Goal: Use online tool/utility: Utilize a website feature to perform a specific function

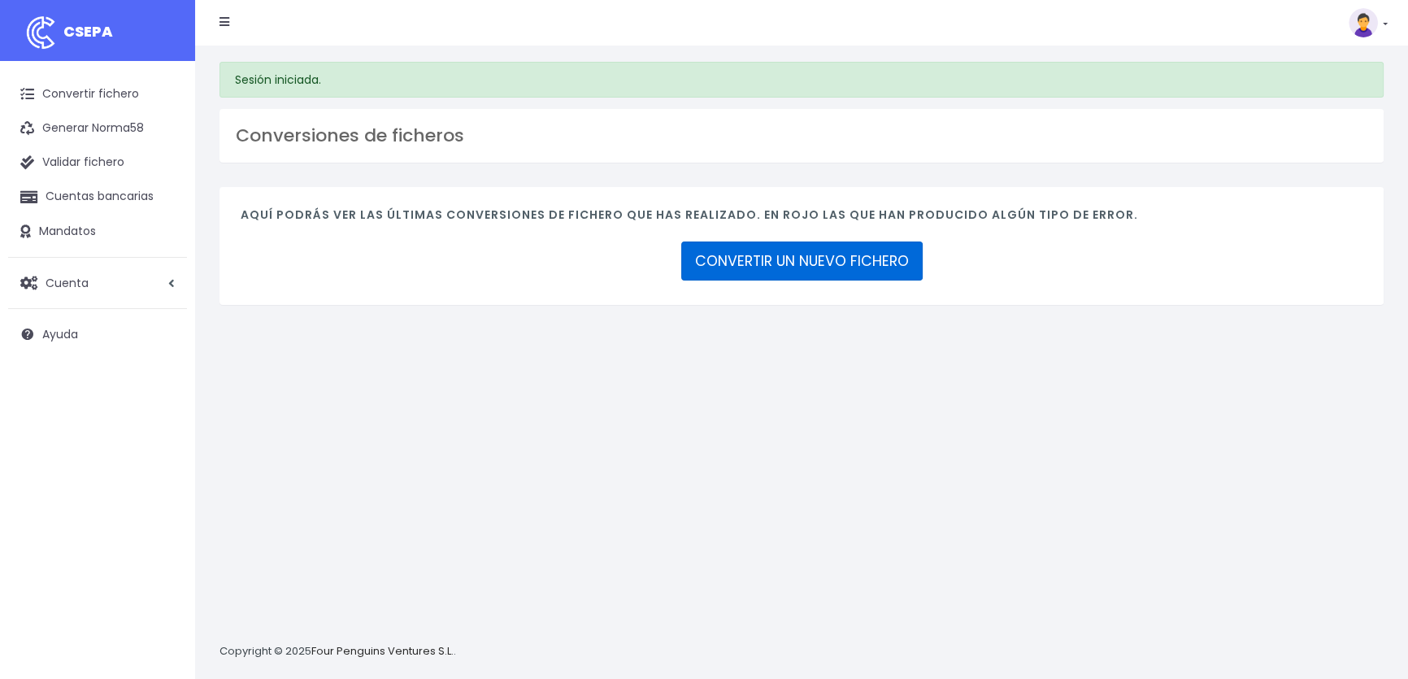
click at [757, 271] on link "CONVERTIR UN NUEVO FICHERO" at bounding box center [801, 260] width 241 height 39
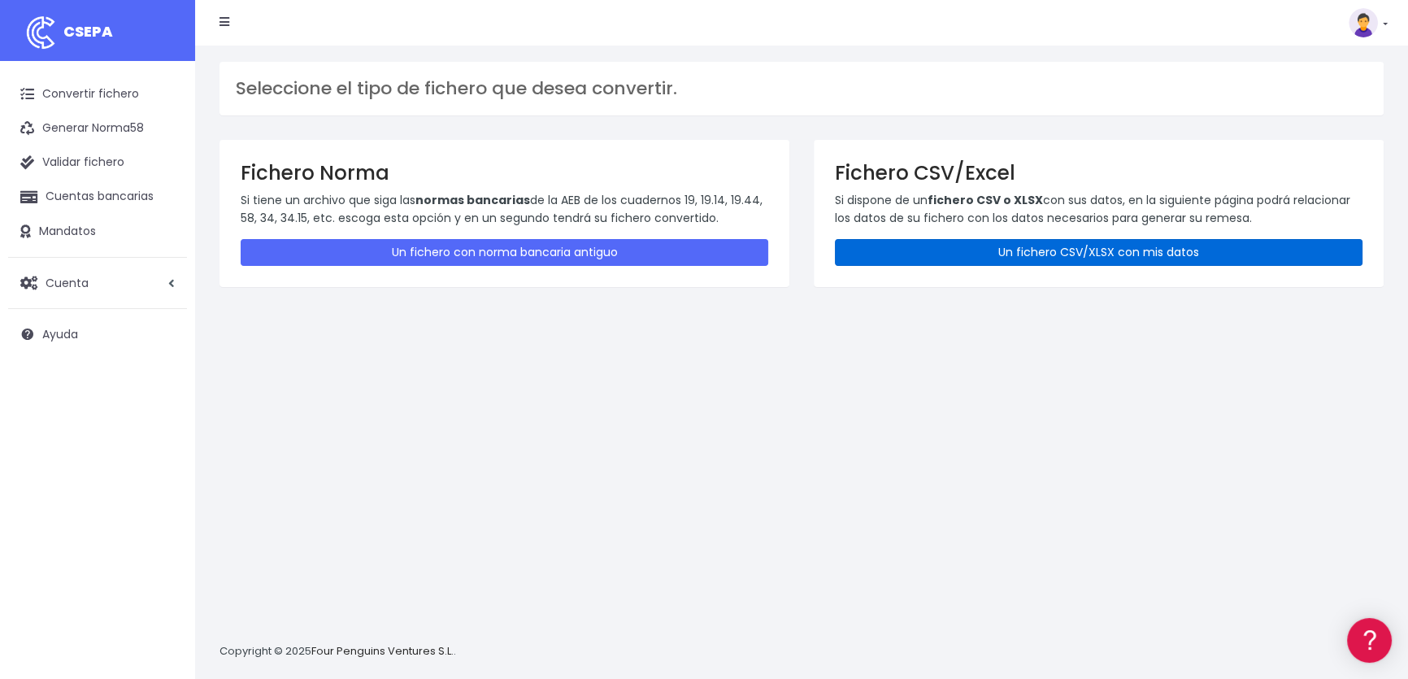
click at [975, 251] on link "Un fichero CSV/XLSX con mis datos" at bounding box center [1098, 252] width 527 height 27
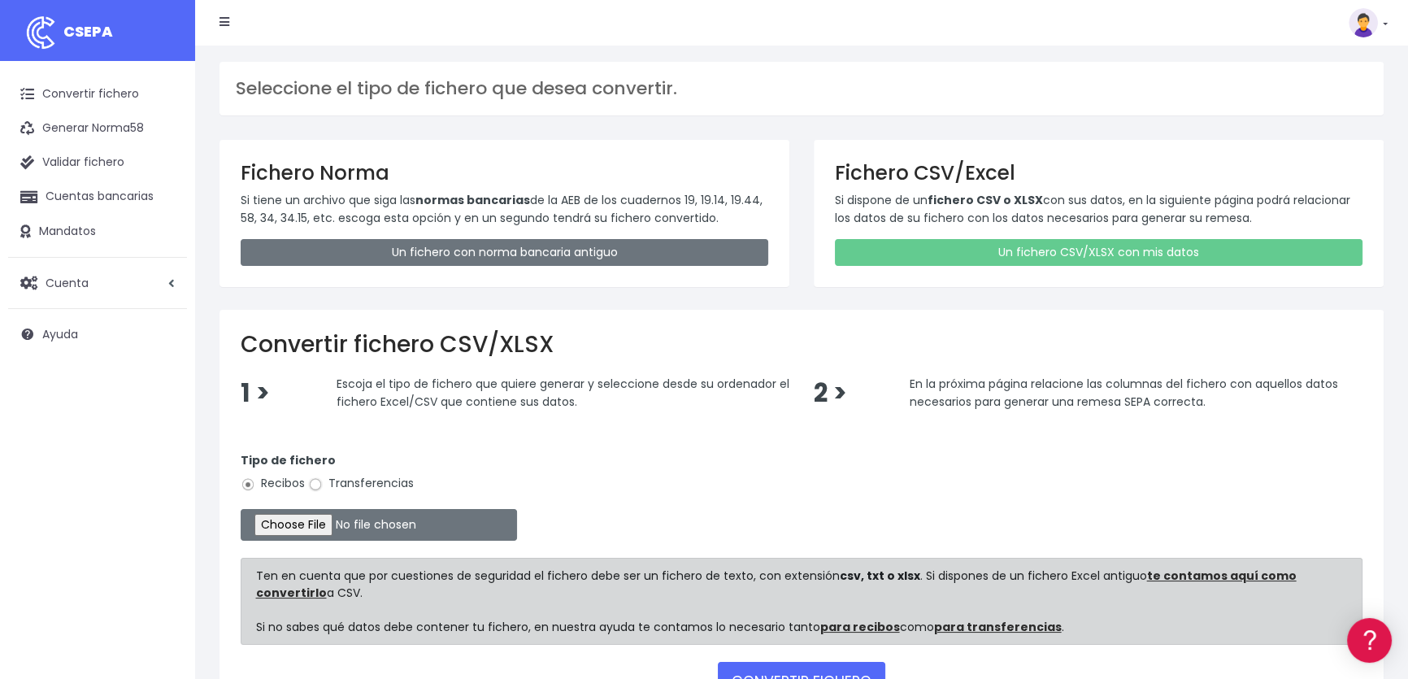
click at [312, 479] on input "Transferencias" at bounding box center [315, 484] width 15 height 15
radio input "true"
click at [327, 520] on input "file" at bounding box center [379, 525] width 276 height 32
type input "C:\fakepath\Incidencias pedidos Julio-Dev. Viajes.csv"
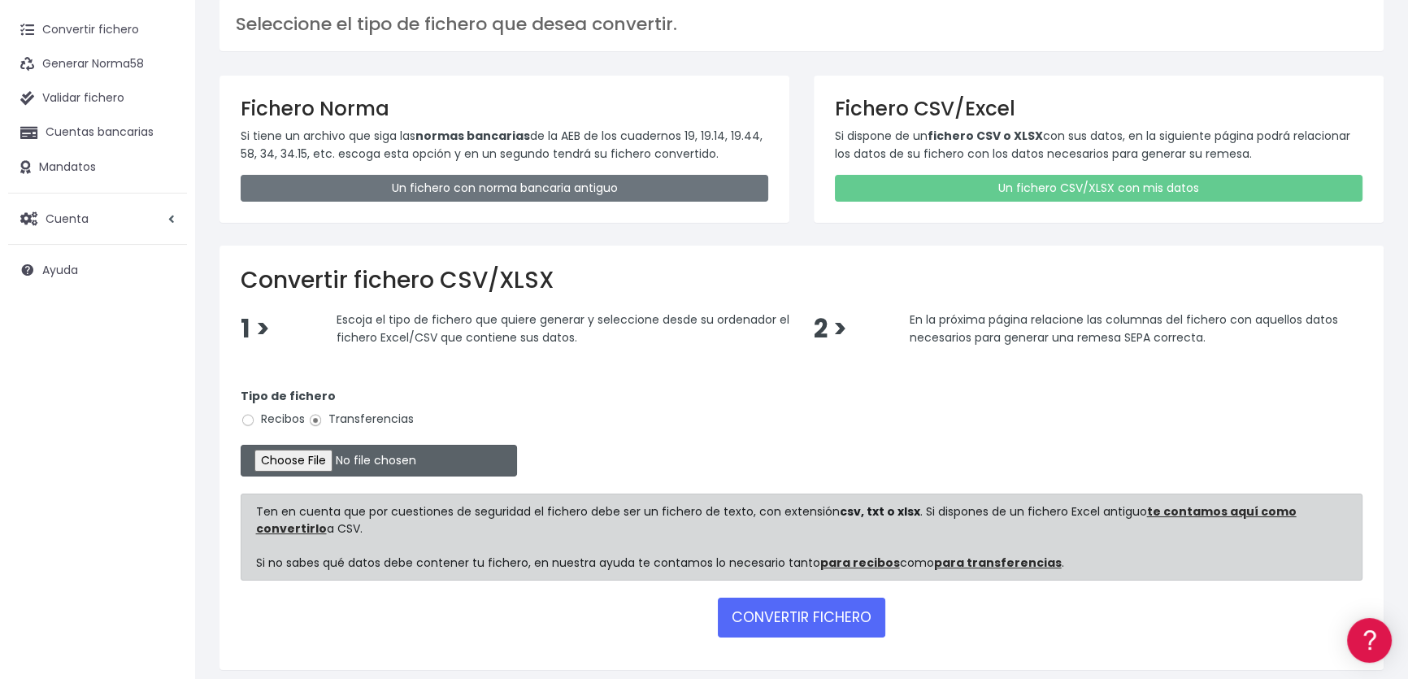
scroll to position [124, 0]
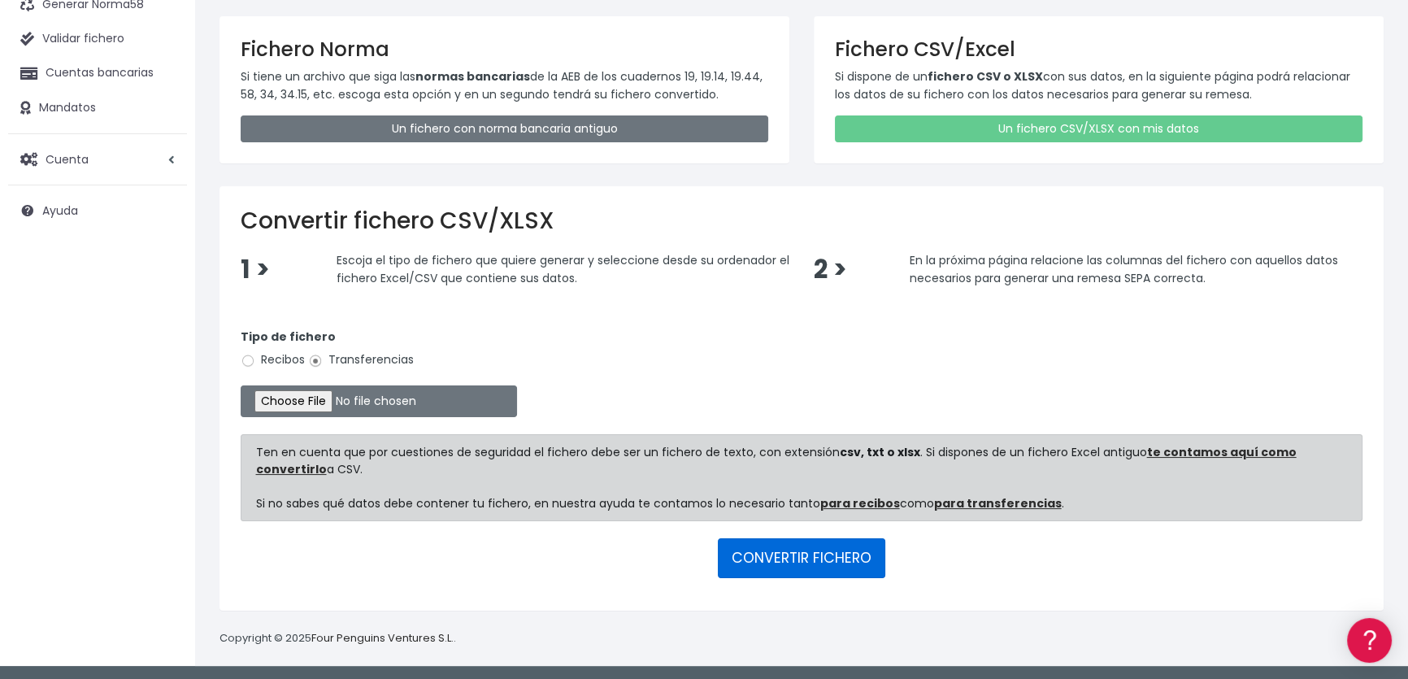
click at [787, 555] on button "CONVERTIR FICHERO" at bounding box center [801, 557] width 167 height 39
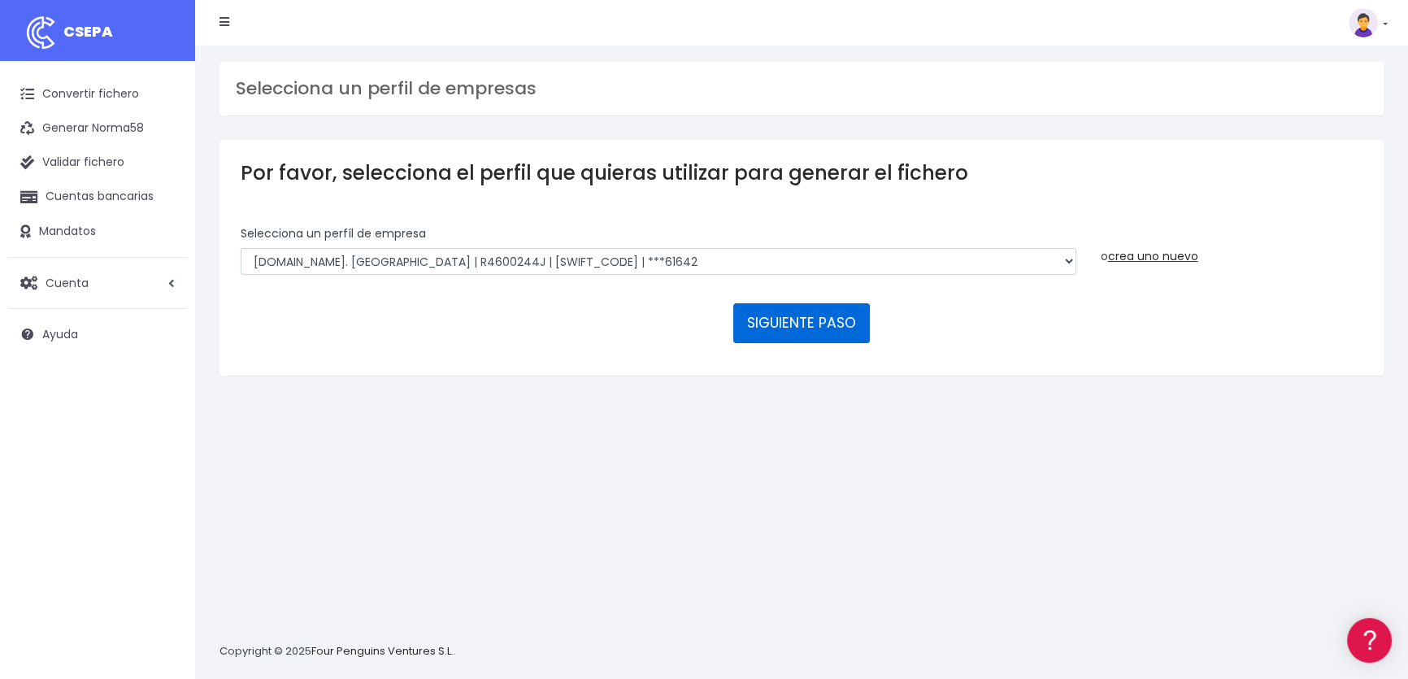
click at [813, 323] on button "SIGUIENTE PASO" at bounding box center [801, 322] width 137 height 39
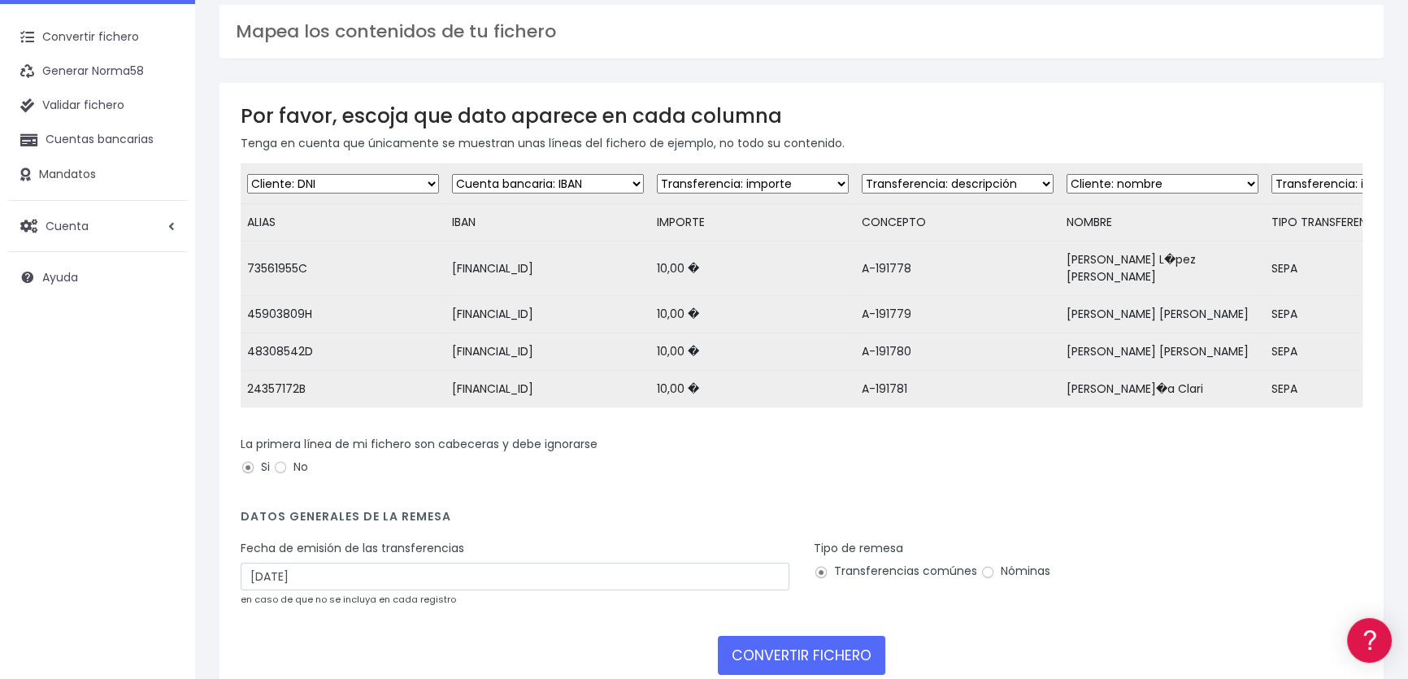
scroll to position [147, 0]
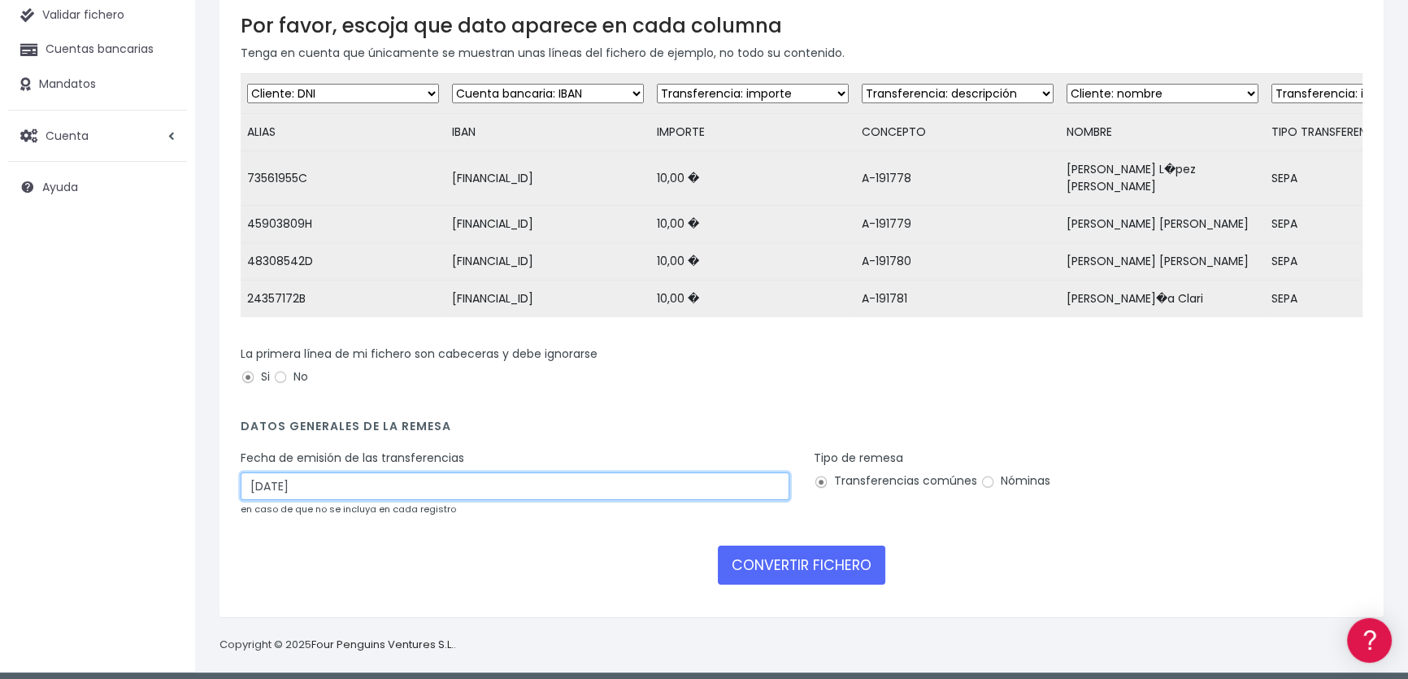
click at [342, 479] on input "[DATE]" at bounding box center [515, 486] width 549 height 28
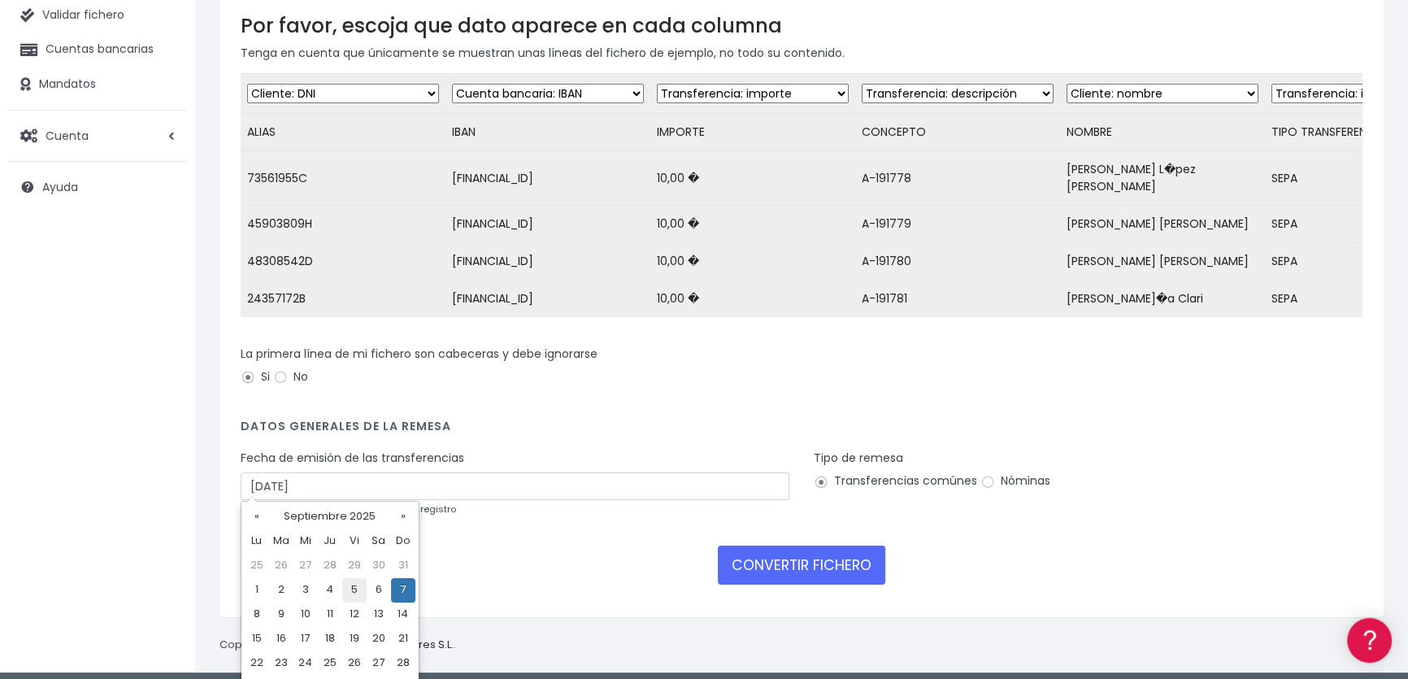
click at [349, 586] on td "5" at bounding box center [354, 590] width 24 height 24
type input "[DATE]"
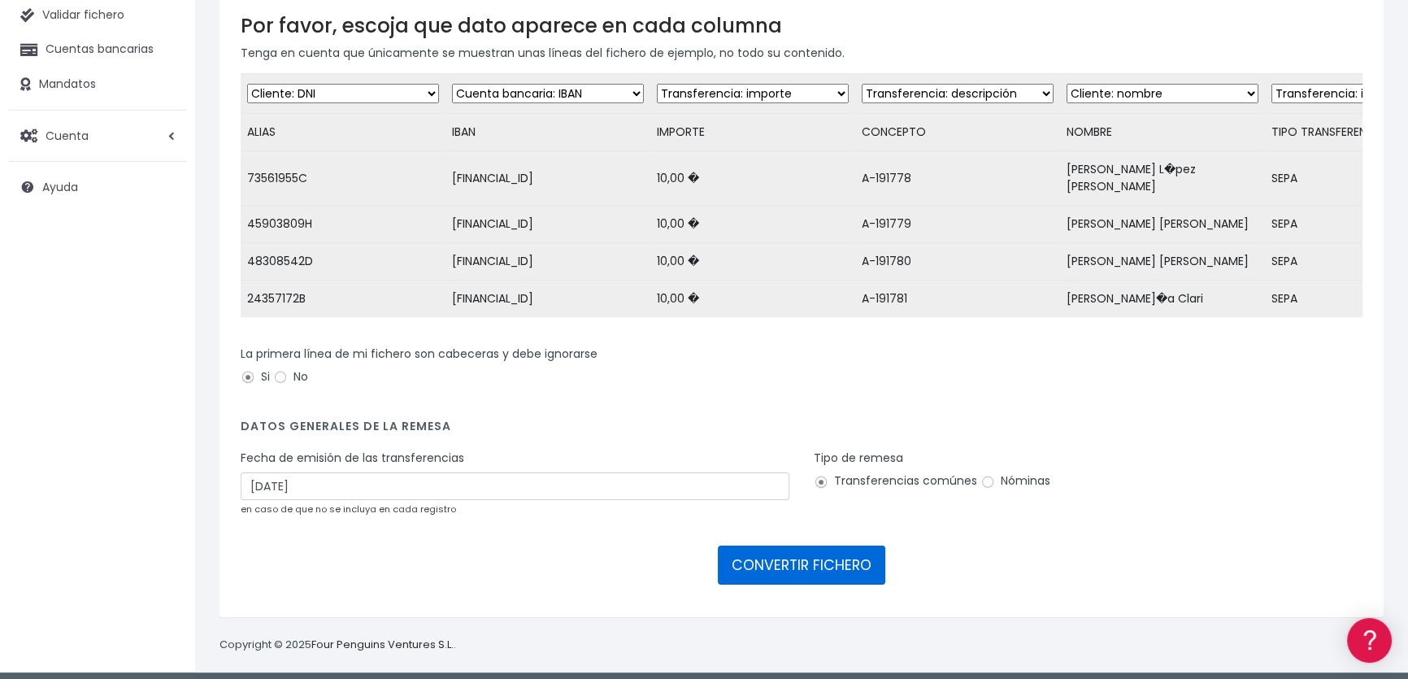
click at [786, 554] on button "CONVERTIR FICHERO" at bounding box center [801, 564] width 167 height 39
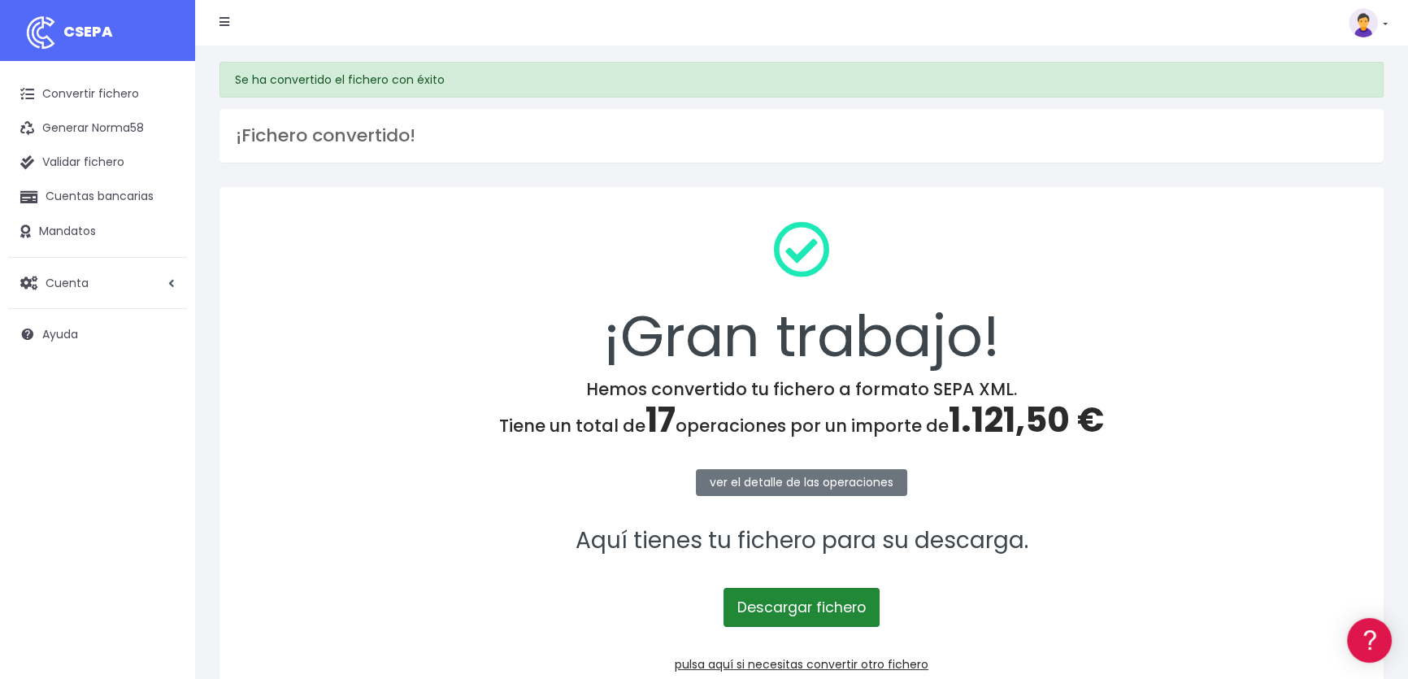
click at [797, 604] on link "Descargar fichero" at bounding box center [801, 607] width 156 height 39
click at [1366, 24] on img at bounding box center [1362, 22] width 29 height 29
